Goal: Communication & Community: Ask a question

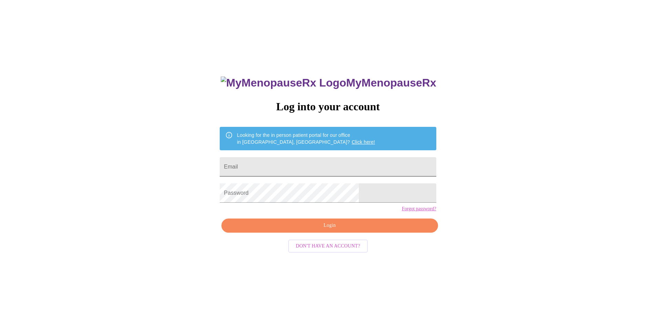
click at [305, 167] on input "Email" at bounding box center [328, 166] width 216 height 19
type input "julie.myzia@gmail.com"
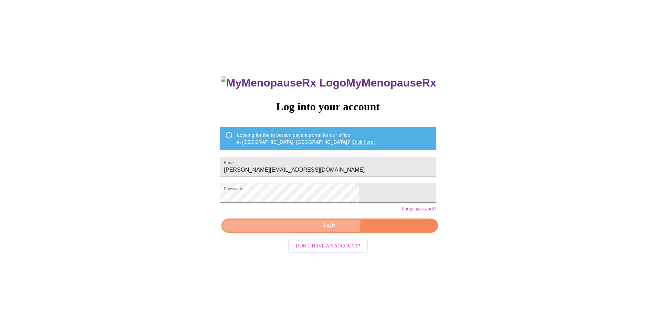
click at [319, 232] on button "Login" at bounding box center [329, 225] width 216 height 14
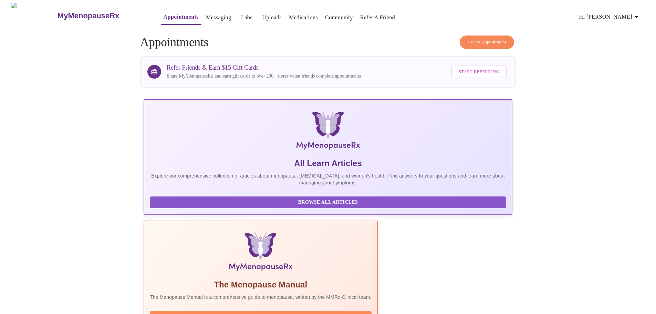
click at [289, 15] on link "Medications" at bounding box center [303, 18] width 29 height 10
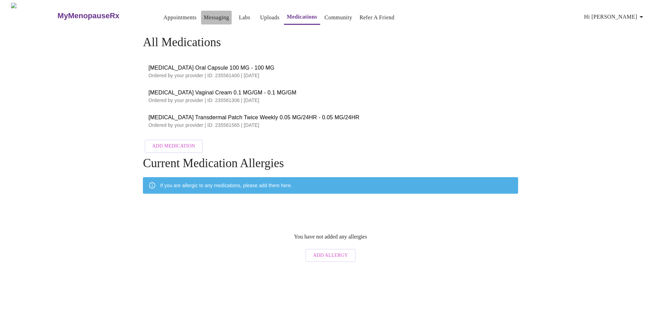
click at [204, 13] on link "Messaging" at bounding box center [216, 18] width 25 height 10
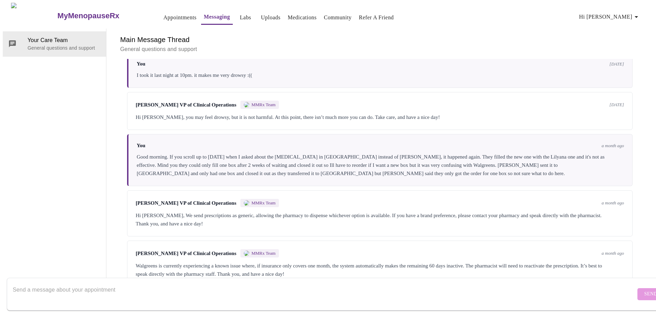
scroll to position [2164, 0]
click at [189, 281] on div at bounding box center [324, 294] width 623 height 27
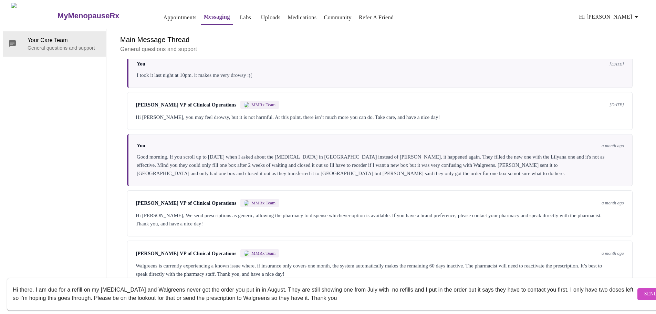
type textarea "Hi there. I am due for a refill on my [MEDICAL_DATA] and Walgreens never got th…"
click at [644, 290] on span "Send" at bounding box center [650, 294] width 13 height 9
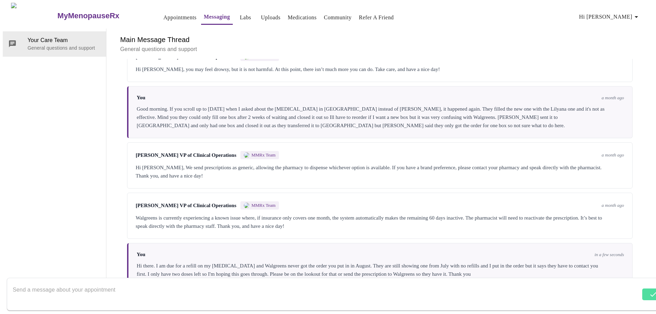
scroll to position [2170, 0]
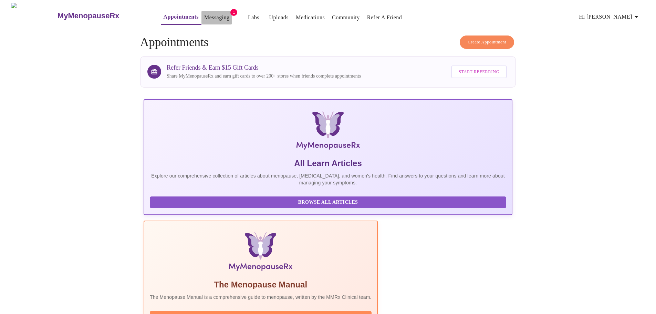
click at [204, 13] on link "Messaging" at bounding box center [216, 18] width 25 height 10
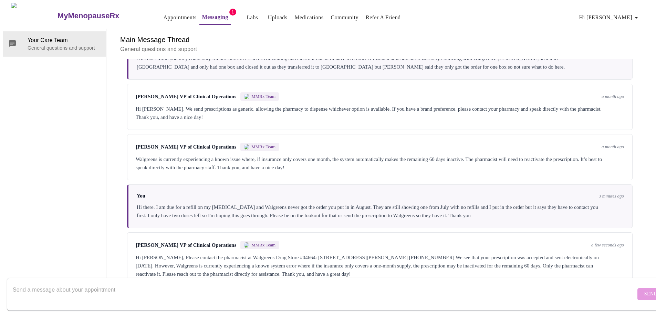
scroll to position [2180, 0]
click at [101, 283] on textarea "Send a message about your appointment" at bounding box center [324, 294] width 623 height 22
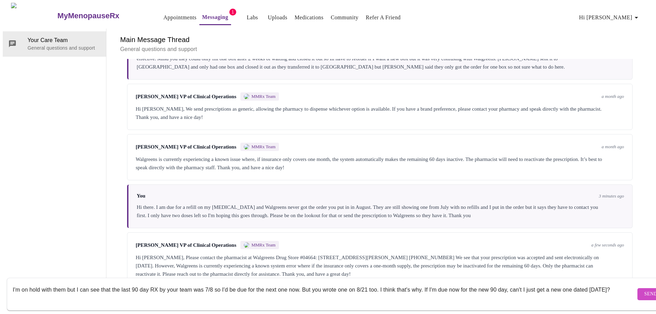
type textarea "I'm on hold with them but I can see that the last 90 day RX by your team was 7/…"
click at [644, 290] on span "Send" at bounding box center [650, 294] width 13 height 9
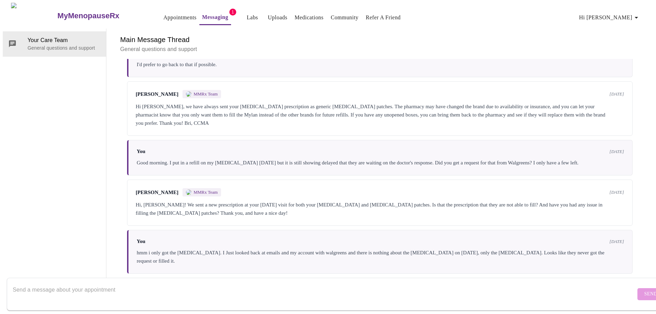
scroll to position [1680, 0]
